Goal: Information Seeking & Learning: Learn about a topic

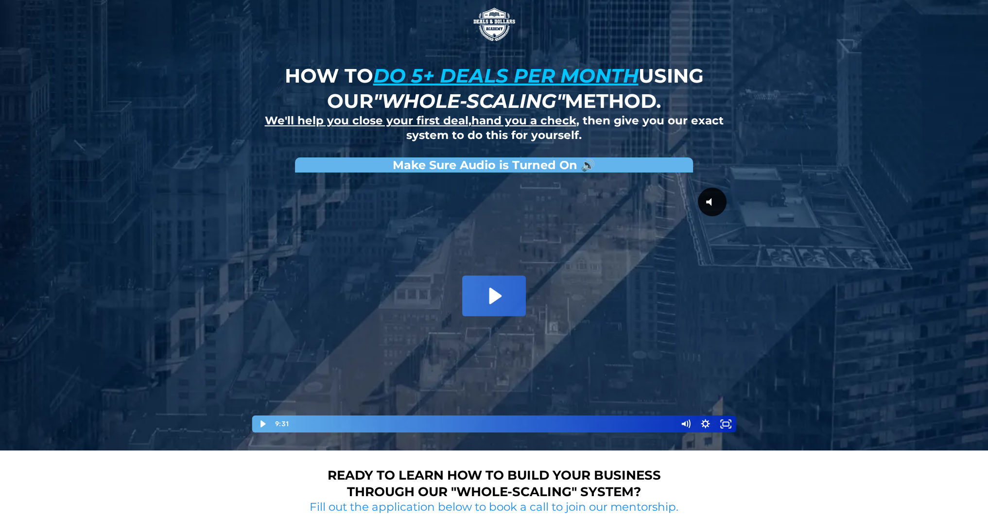
drag, startPoint x: 540, startPoint y: 257, endPoint x: 544, endPoint y: 249, distance: 9.2
click at [539, 257] on div at bounding box center [494, 305] width 486 height 256
click at [664, 343] on div at bounding box center [494, 305] width 486 height 256
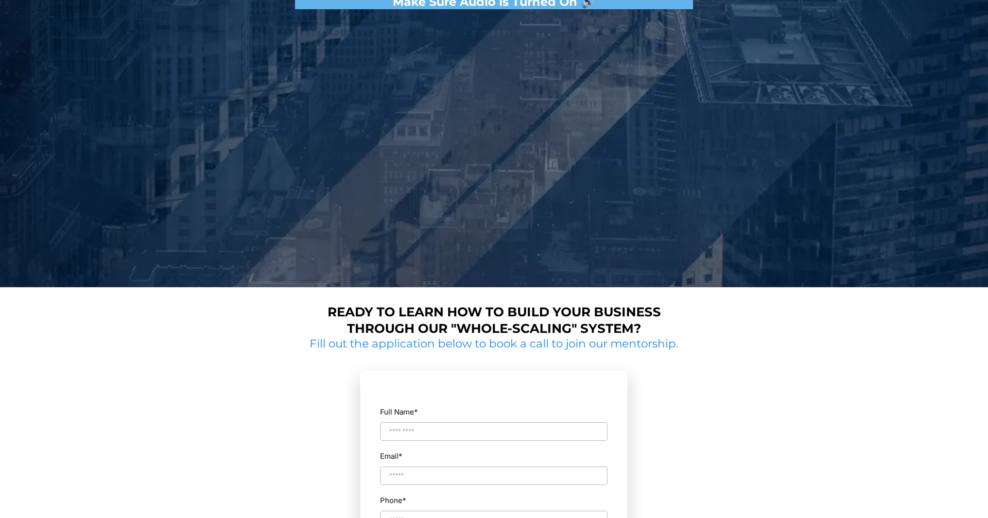
scroll to position [140, 0]
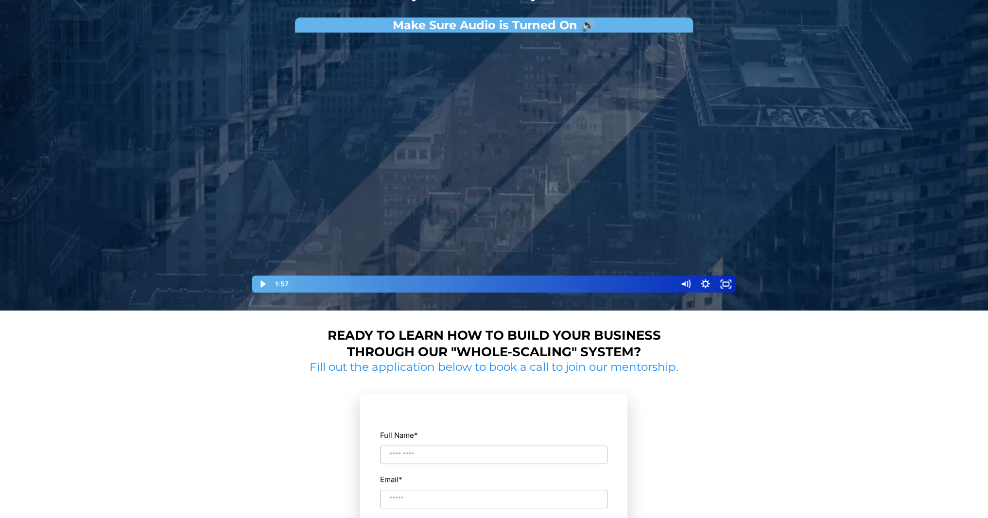
drag, startPoint x: 217, startPoint y: 98, endPoint x: 224, endPoint y: 78, distance: 21.1
click at [217, 98] on div "How to do 5+ deals per month using our "whole-scaling" method. We'll help you c…" at bounding box center [494, 85] width 569 height 451
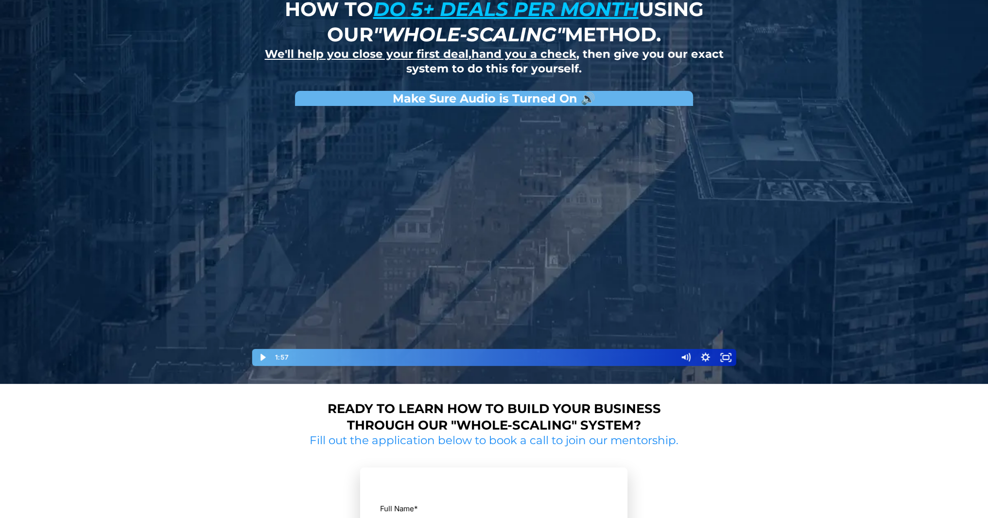
scroll to position [0, 0]
